Goal: Task Accomplishment & Management: Manage account settings

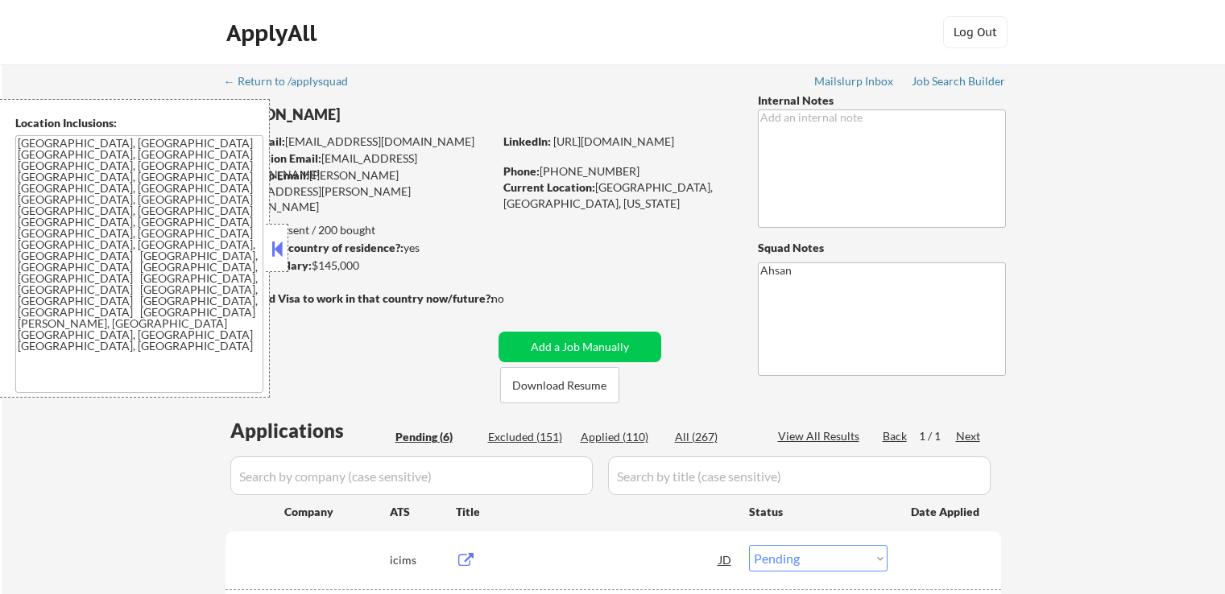
select select ""pending""
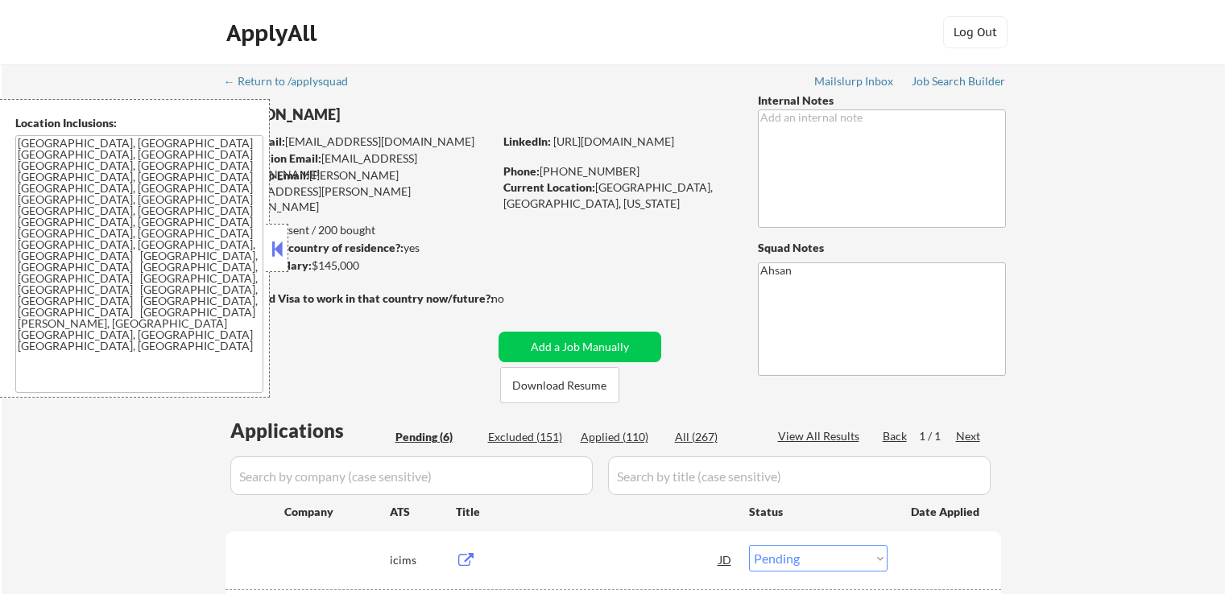
select select ""pending""
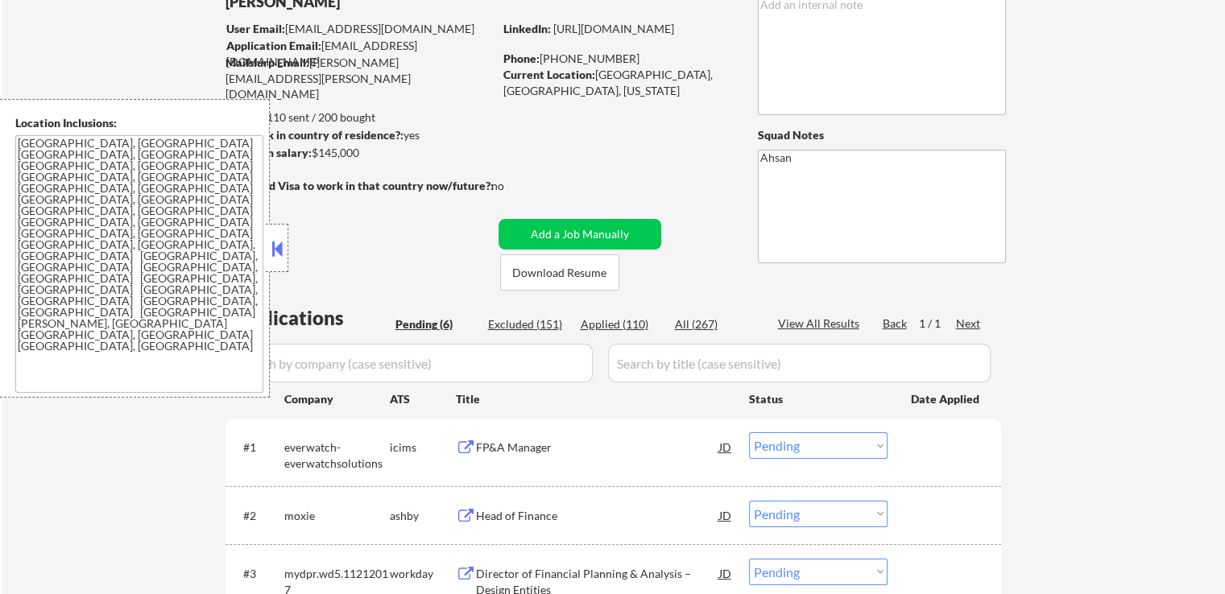
scroll to position [322, 0]
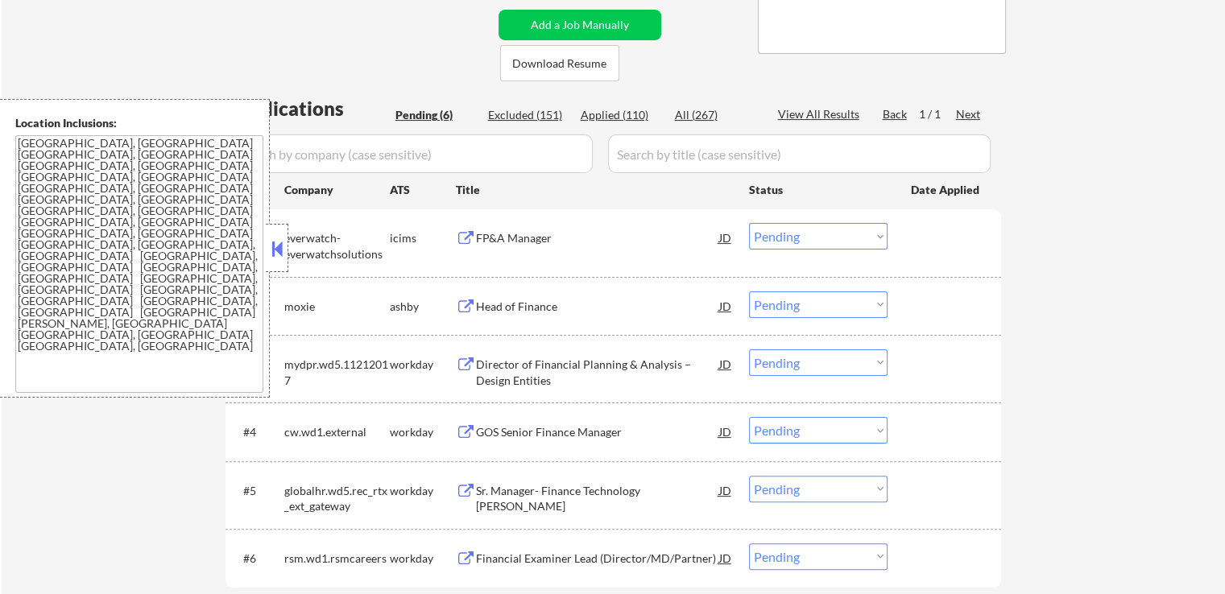
click at [490, 303] on div "Head of Finance" at bounding box center [597, 307] width 243 height 16
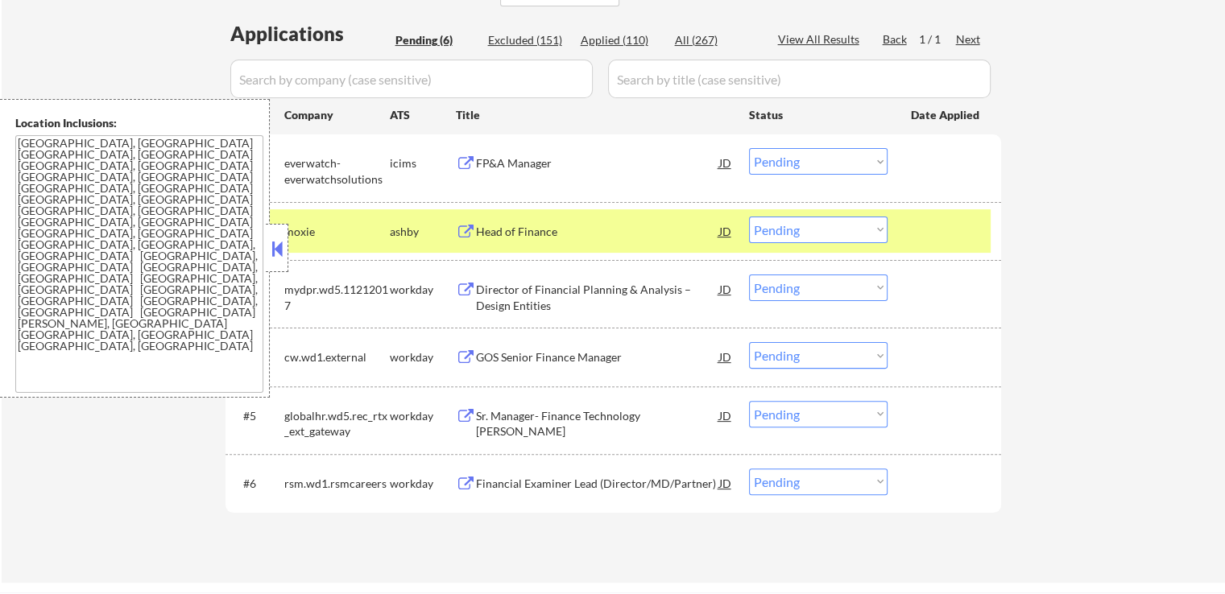
scroll to position [483, 0]
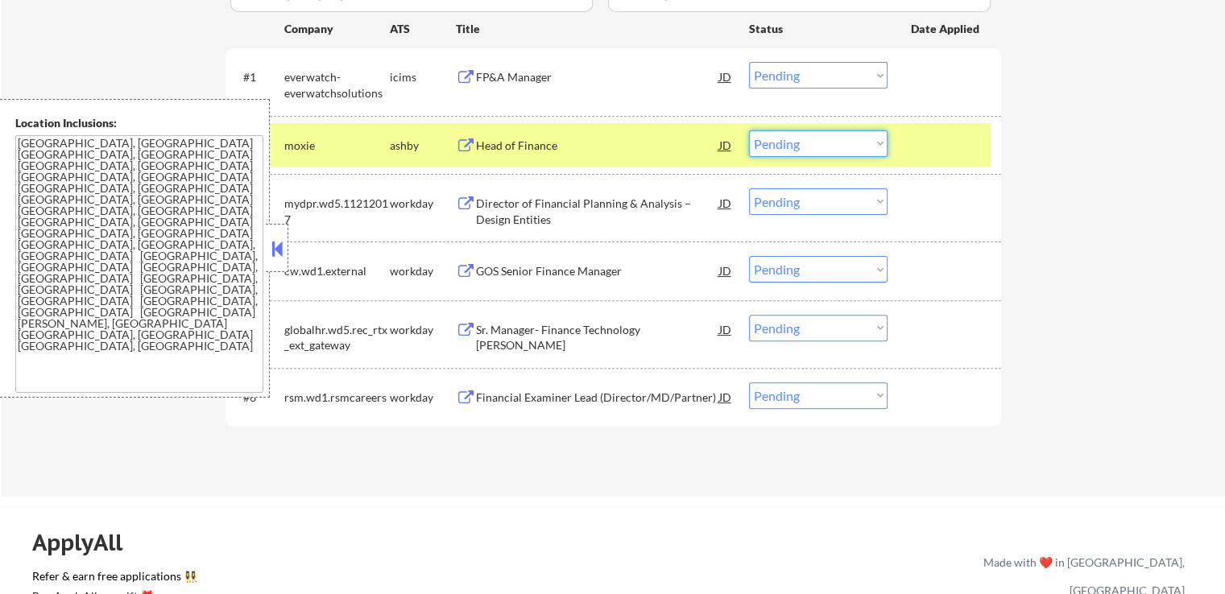
drag, startPoint x: 843, startPoint y: 144, endPoint x: 851, endPoint y: 155, distance: 13.9
click at [844, 144] on select "Choose an option... Pending Applied Excluded (Questions) Excluded (Expired) Exc…" at bounding box center [818, 143] width 139 height 27
click at [749, 130] on select "Choose an option... Pending Applied Excluded (Questions) Excluded (Expired) Exc…" at bounding box center [818, 143] width 139 height 27
click at [515, 212] on div "Director of Financial Planning & Analysis – Design Entities" at bounding box center [597, 211] width 243 height 31
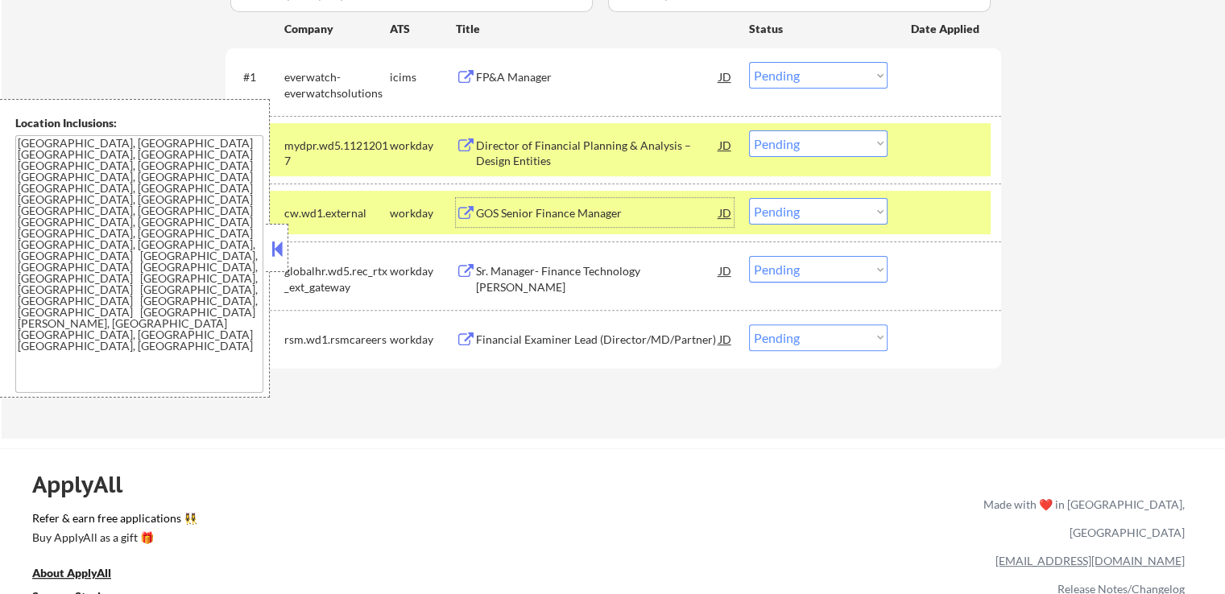
click at [502, 207] on div "GOS Senior Finance Manager" at bounding box center [597, 213] width 243 height 16
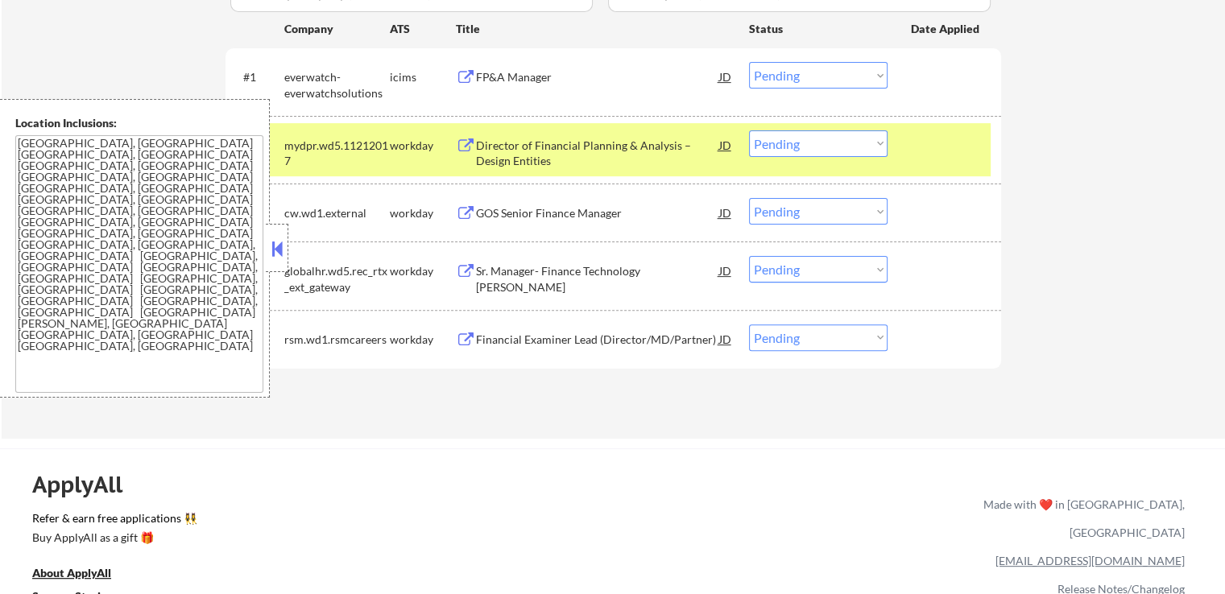
click at [485, 266] on div "Sr. Manager- Finance Technology [PERSON_NAME]" at bounding box center [597, 278] width 243 height 31
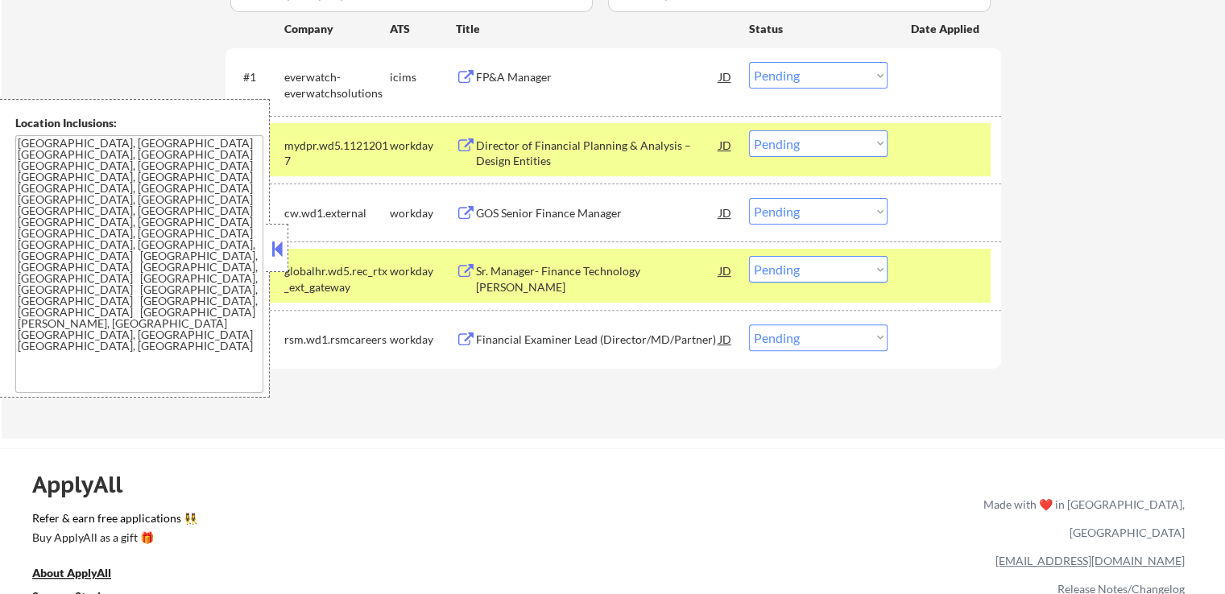
click at [490, 341] on div "Financial Examiner Lead (Director/MD/Partner)" at bounding box center [597, 340] width 243 height 16
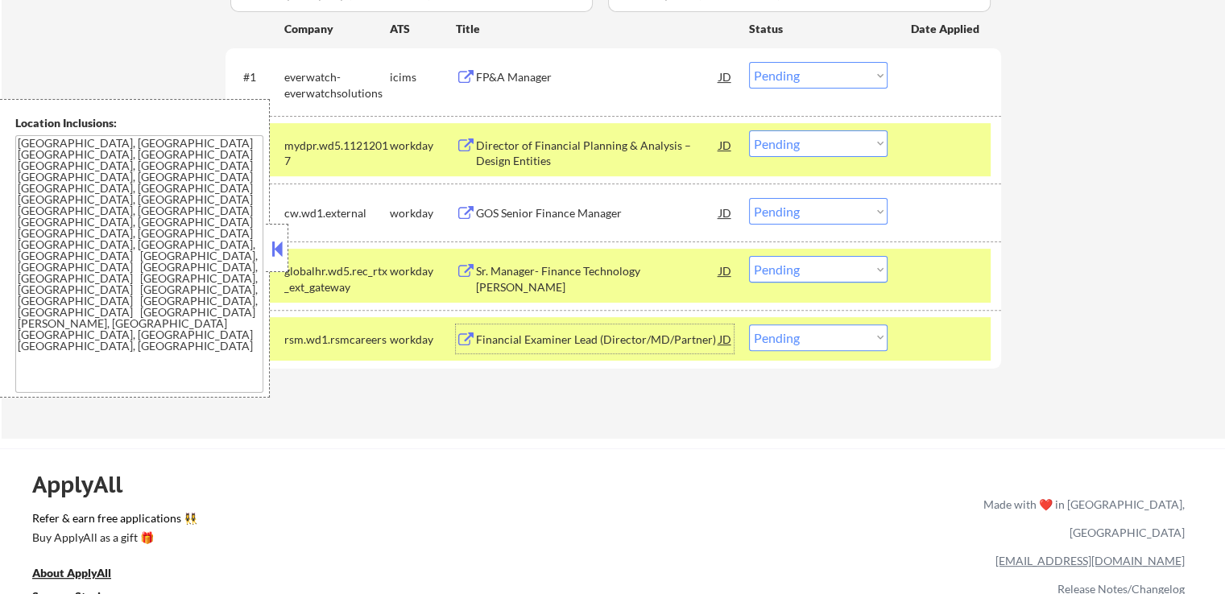
click at [506, 159] on div "Director of Financial Planning & Analysis – Design Entities" at bounding box center [597, 153] width 243 height 31
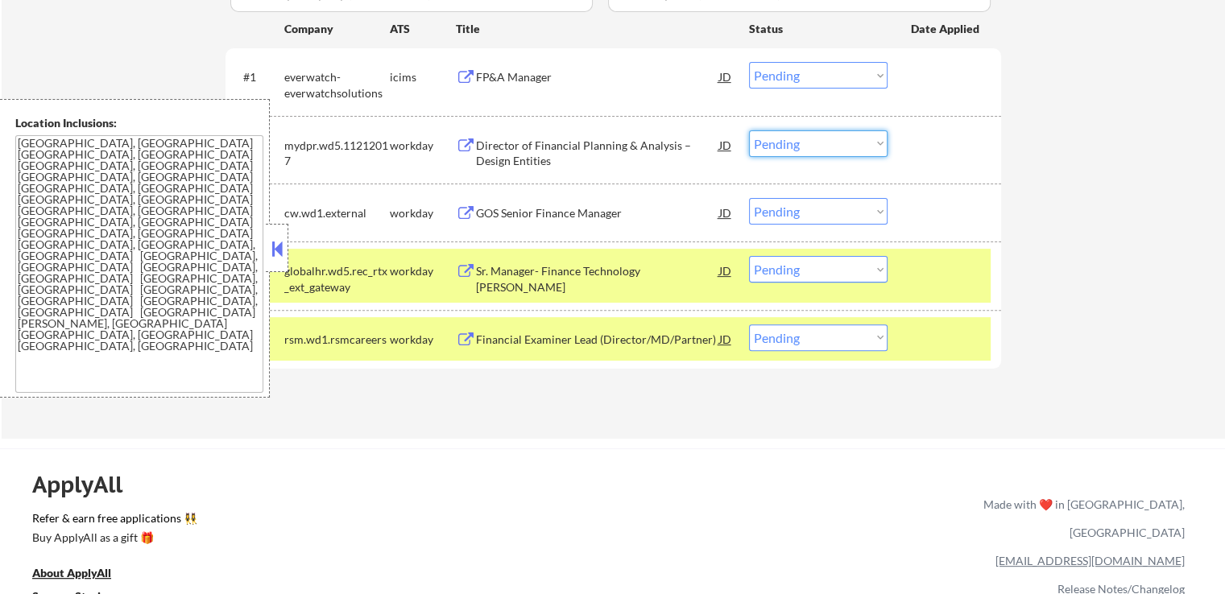
click at [800, 138] on select "Choose an option... Pending Applied Excluded (Questions) Excluded (Expired) Exc…" at bounding box center [818, 143] width 139 height 27
click at [749, 130] on select "Choose an option... Pending Applied Excluded (Questions) Excluded (Expired) Exc…" at bounding box center [818, 143] width 139 height 27
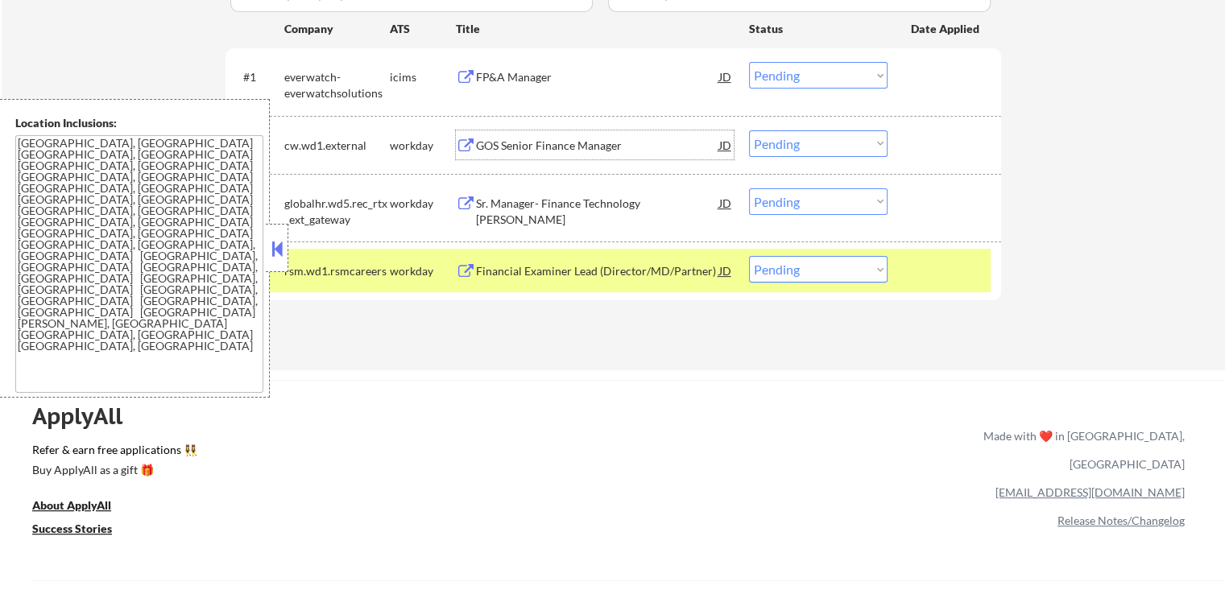
click at [519, 138] on div "GOS Senior Finance Manager" at bounding box center [597, 146] width 243 height 16
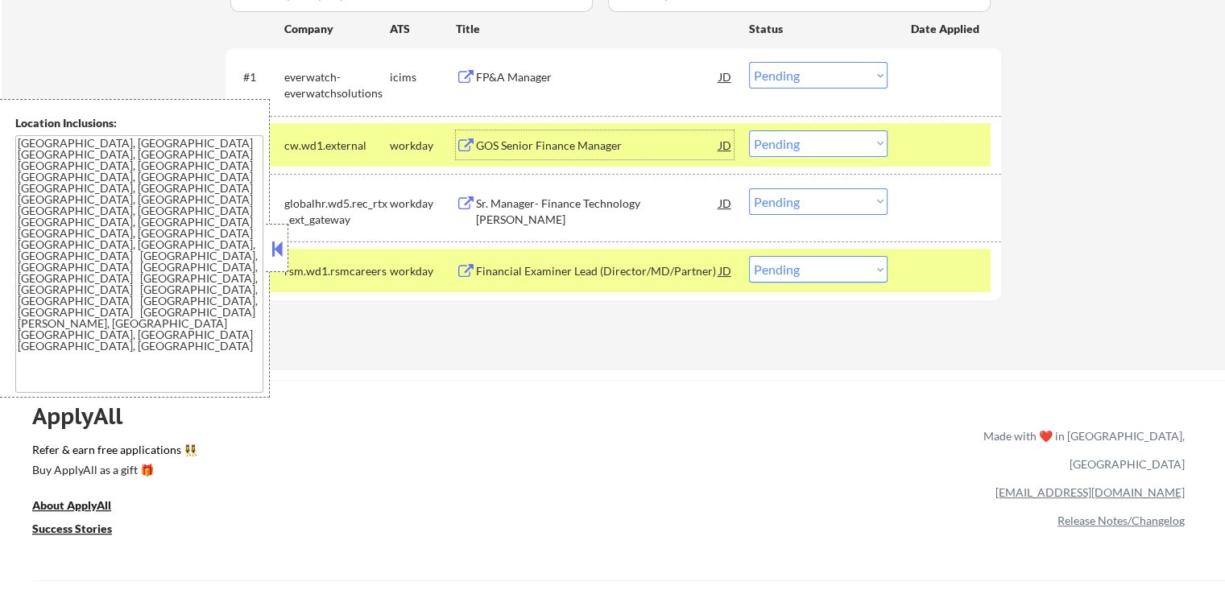
click at [811, 139] on select "Choose an option... Pending Applied Excluded (Questions) Excluded (Expired) Exc…" at bounding box center [818, 143] width 139 height 27
click at [749, 130] on select "Choose an option... Pending Applied Excluded (Questions) Excluded (Expired) Exc…" at bounding box center [818, 143] width 139 height 27
select select ""pending""
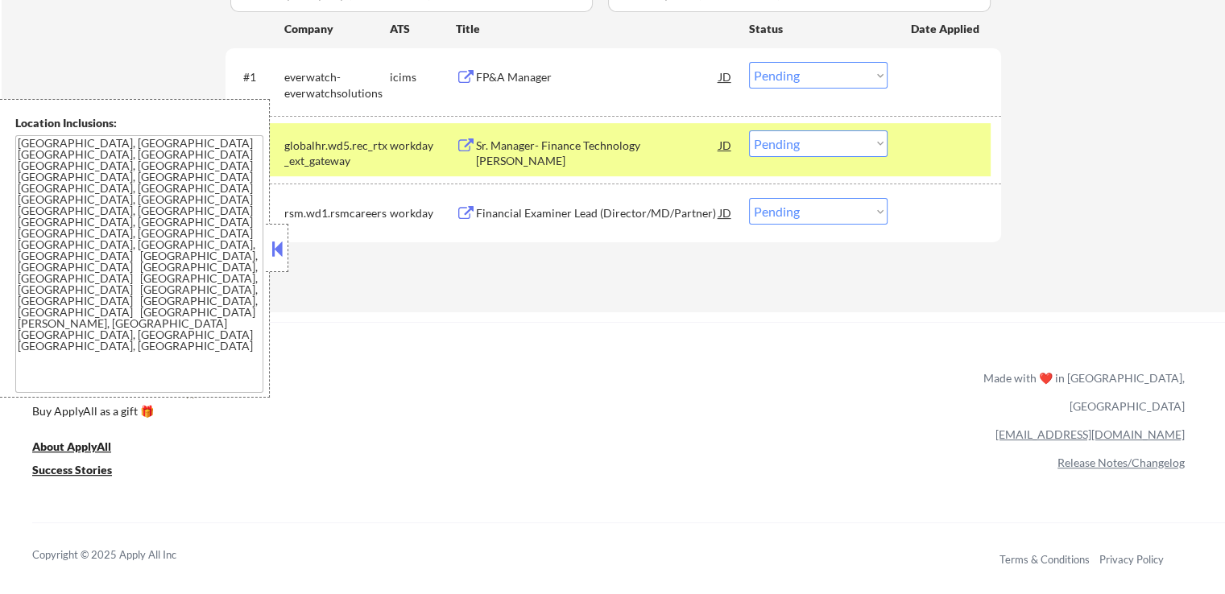
click at [817, 210] on select "Choose an option... Pending Applied Excluded (Questions) Excluded (Expired) Exc…" at bounding box center [818, 211] width 139 height 27
select select ""excluded""
click at [749, 198] on select "Choose an option... Pending Applied Excluded (Questions) Excluded (Expired) Exc…" at bounding box center [818, 211] width 139 height 27
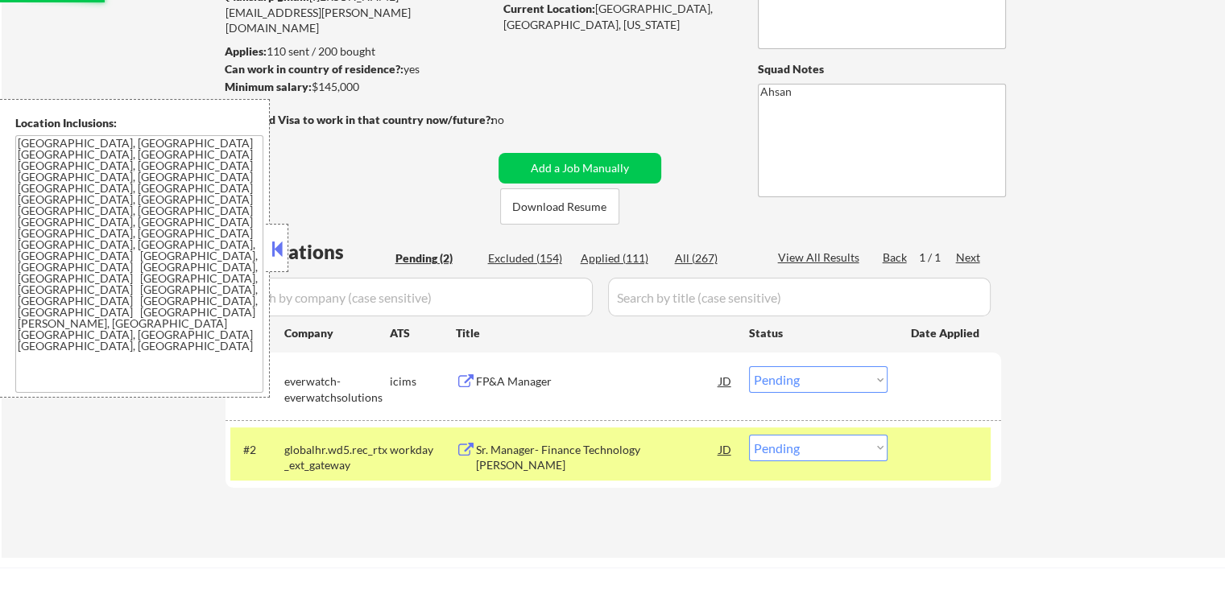
scroll to position [81, 0]
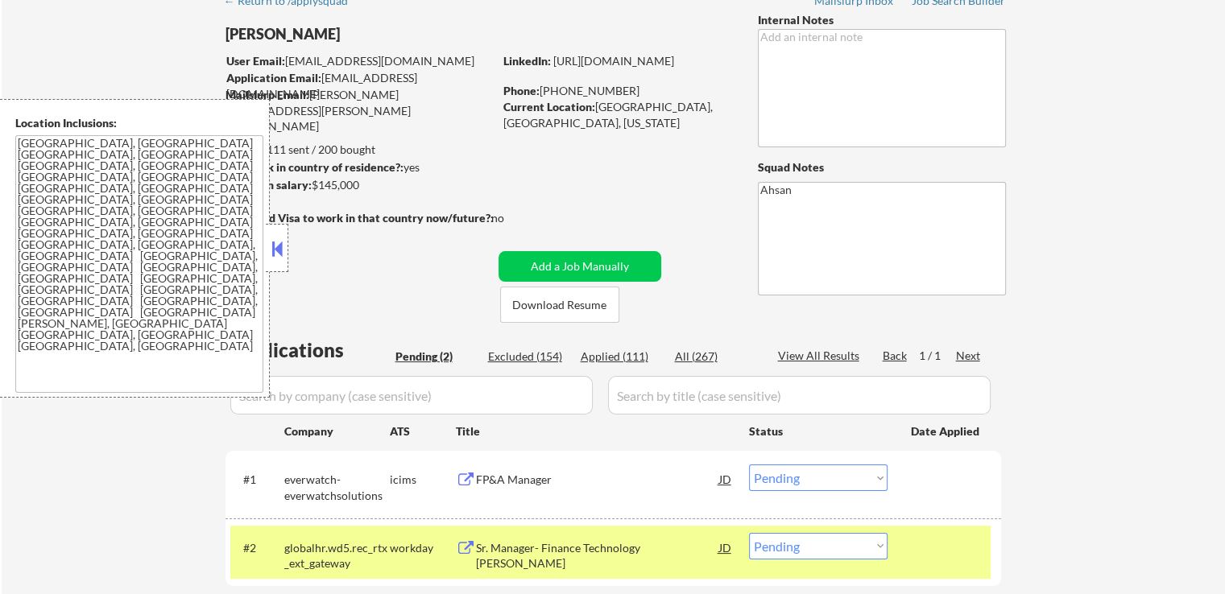
click at [438, 360] on div "Pending (2)" at bounding box center [435, 357] width 81 height 16
